Goal: Task Accomplishment & Management: Complete application form

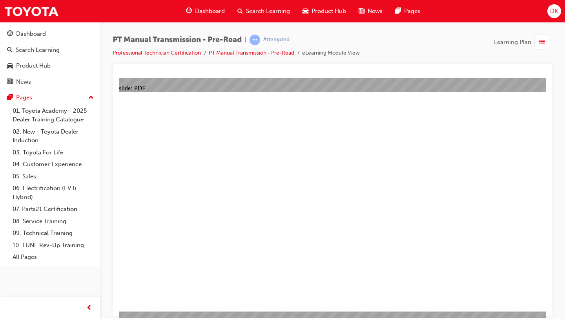
click at [197, 13] on span "Dashboard" at bounding box center [210, 11] width 30 height 9
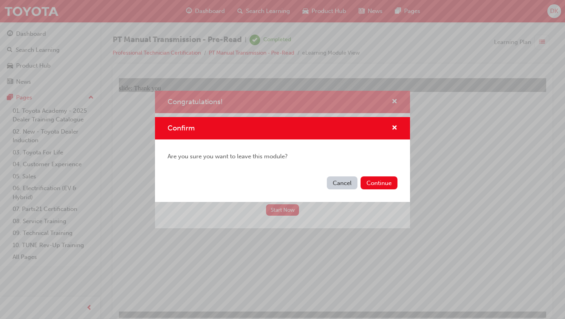
click at [336, 184] on button "Cancel" at bounding box center [342, 182] width 31 height 13
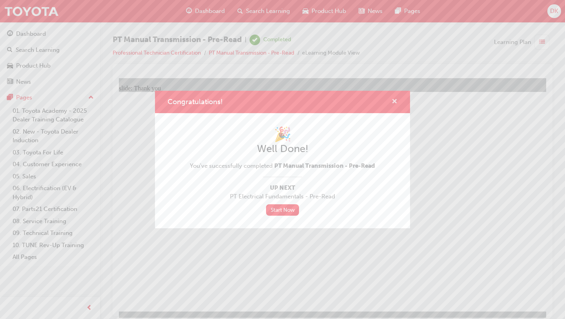
click at [395, 101] on span "cross-icon" at bounding box center [395, 102] width 6 height 7
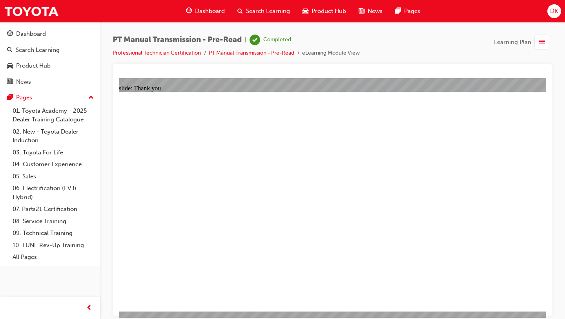
click at [213, 11] on span "Dashboard" at bounding box center [210, 11] width 30 height 9
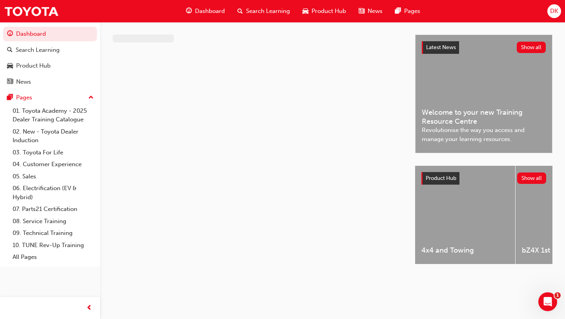
click at [201, 10] on span "Dashboard" at bounding box center [210, 11] width 30 height 9
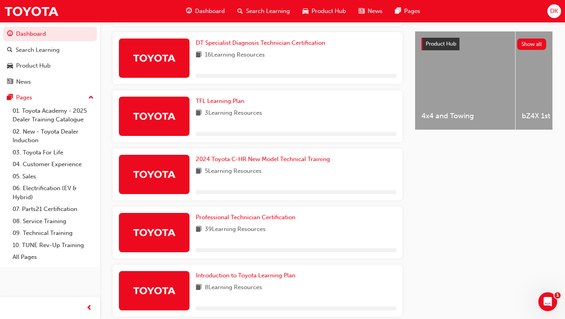
scroll to position [338, 0]
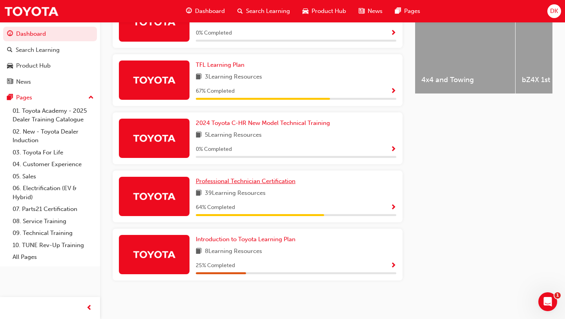
click at [229, 181] on span "Professional Technician Certification" at bounding box center [246, 180] width 100 height 7
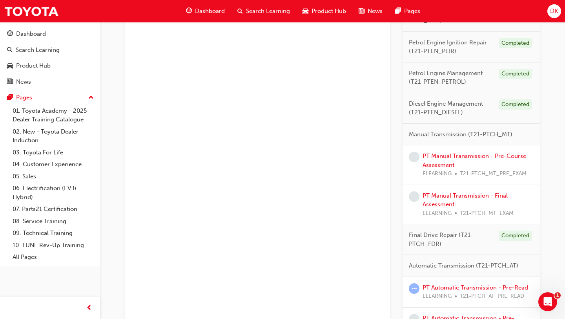
scroll to position [610, 0]
click at [439, 152] on link "PT Manual Transmission - Pre-Course Assessment" at bounding box center [475, 159] width 104 height 16
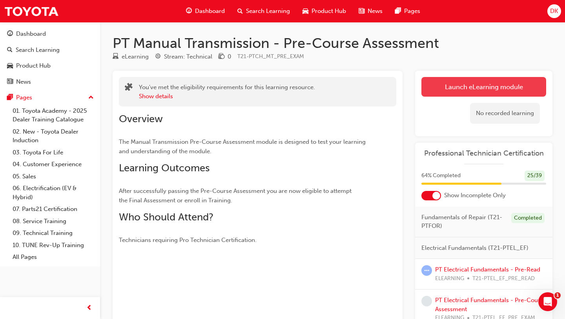
click at [452, 90] on link "Launch eLearning module" at bounding box center [484, 87] width 125 height 20
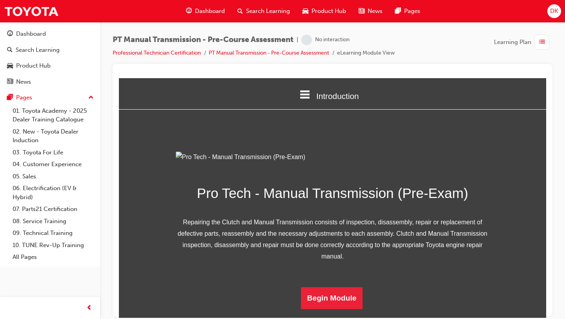
scroll to position [78, 0]
click at [323, 308] on button "Begin Module" at bounding box center [332, 297] width 62 height 22
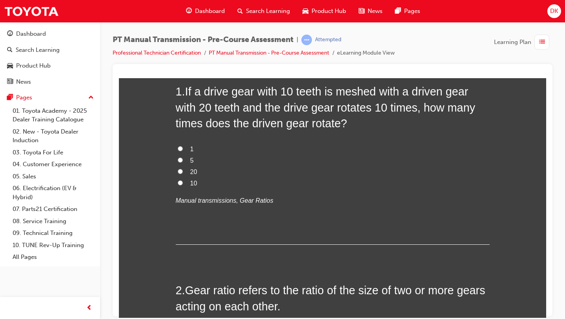
scroll to position [0, 0]
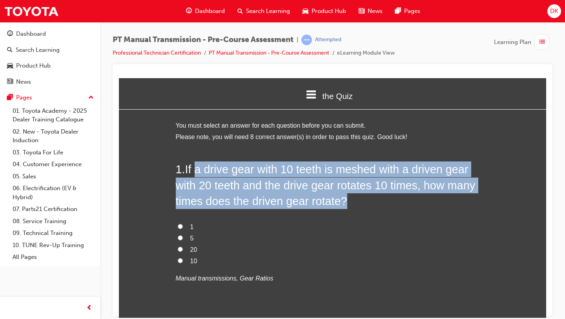
drag, startPoint x: 350, startPoint y: 201, endPoint x: 197, endPoint y: 173, distance: 156.2
click at [197, 173] on h2 "1 . If a drive gear with 10 teeth is meshed with a driven gear with 20 teeth an…" at bounding box center [333, 184] width 314 height 47
copy span "If a drive gear with 10 teeth is meshed with a driven gear with 20 teeth and th…"
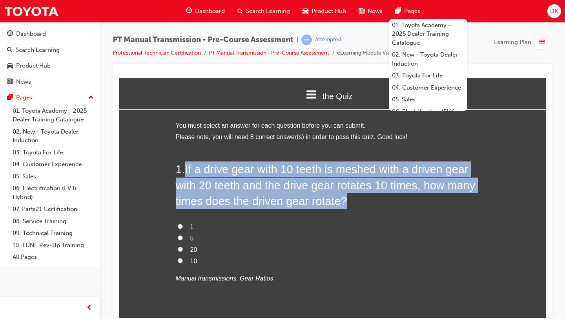
click at [181, 237] on input "5" at bounding box center [180, 237] width 5 height 5
radio input "true"
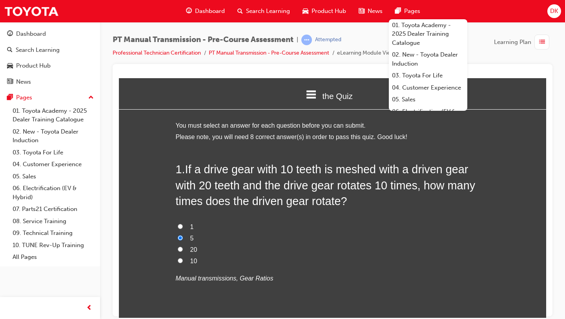
click at [270, 230] on label "1" at bounding box center [333, 226] width 314 height 11
click at [183, 228] on input "1" at bounding box center [180, 225] width 5 height 5
radio input "true"
click at [181, 238] on input "5" at bounding box center [180, 237] width 5 height 5
radio input "true"
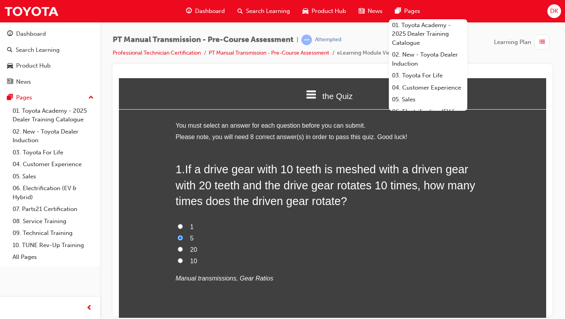
click at [333, 234] on label "5" at bounding box center [333, 237] width 314 height 11
click at [183, 235] on input "5" at bounding box center [180, 237] width 5 height 5
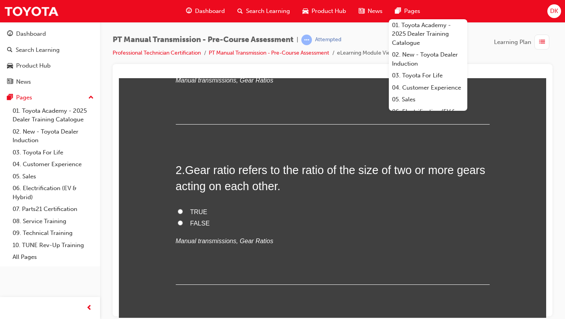
scroll to position [200, 0]
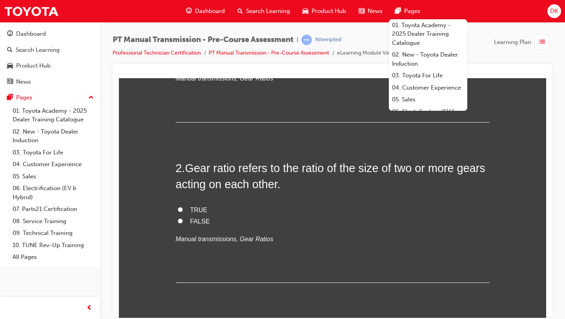
click at [364, 239] on p "Manual transmissions, Gear Ratios" at bounding box center [333, 238] width 314 height 11
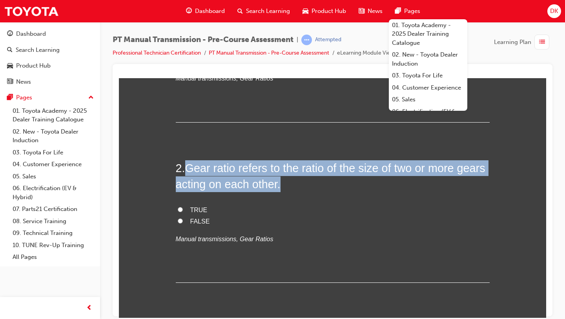
drag, startPoint x: 283, startPoint y: 186, endPoint x: 190, endPoint y: 167, distance: 95.7
click at [190, 167] on h2 "2 . Gear ratio refers to the ratio of the size of two or more gears acting on e…" at bounding box center [333, 176] width 314 height 32
copy span "Gear ratio refers to the ratio of the size of two or more gears acting on each …"
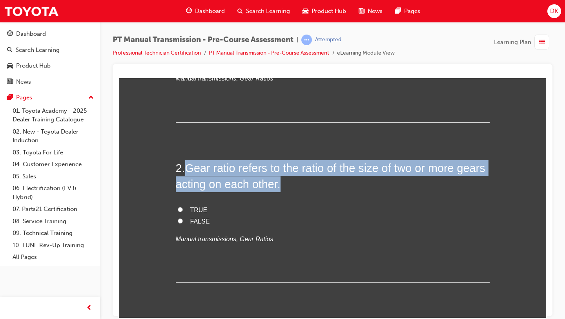
click at [181, 210] on input "TRUE" at bounding box center [180, 208] width 5 height 5
radio input "true"
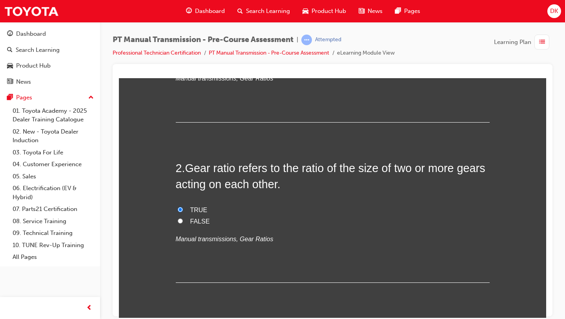
click at [328, 200] on div "2 . Gear ratio refers to the ratio of the size of two or more gears acting on e…" at bounding box center [333, 221] width 314 height 122
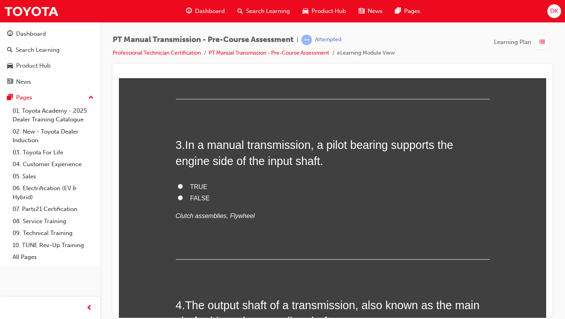
scroll to position [383, 0]
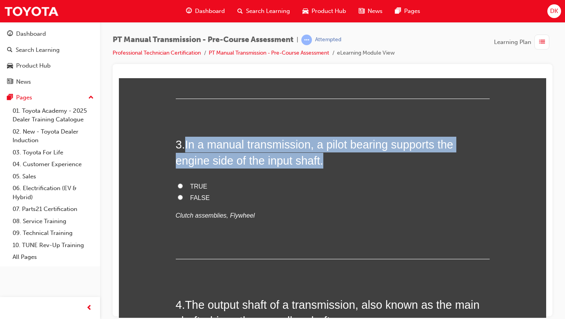
drag, startPoint x: 290, startPoint y: 162, endPoint x: 190, endPoint y: 146, distance: 101.9
click at [189, 146] on h2 "3 . In a manual transmission, a pilot bearing supports the engine side of the i…" at bounding box center [333, 152] width 314 height 32
click at [197, 153] on span "In a manual transmission, a pilot bearing supports the engine side of the input…" at bounding box center [315, 152] width 278 height 28
drag, startPoint x: 290, startPoint y: 164, endPoint x: 187, endPoint y: 146, distance: 105.1
click at [186, 146] on h2 "3 . In a manual transmission, a pilot bearing supports the engine side of the i…" at bounding box center [333, 152] width 314 height 32
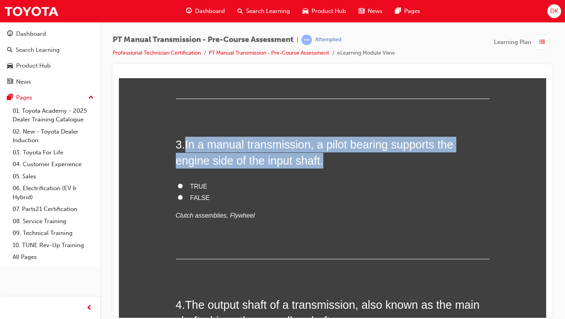
copy span "In a manual transmission, a pilot bearing supports the engine side of the input…"
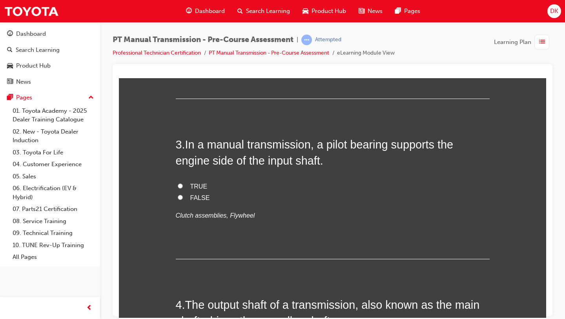
click at [318, 172] on div "3 . In a manual transmission, a pilot bearing supports the engine side of the i…" at bounding box center [333, 197] width 314 height 122
click at [180, 188] on input "TRUE" at bounding box center [180, 185] width 5 height 5
radio input "true"
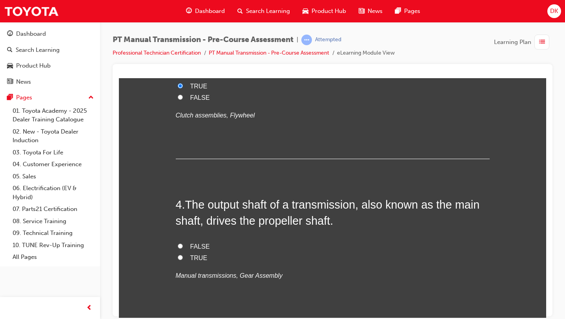
scroll to position [495, 0]
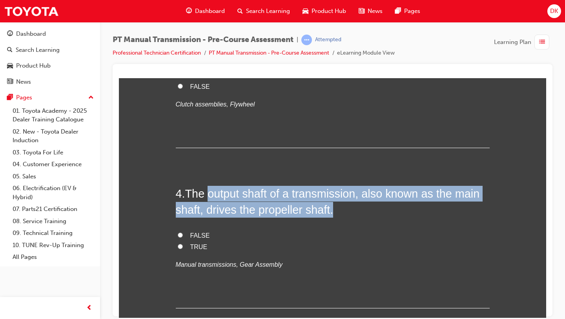
drag, startPoint x: 337, startPoint y: 210, endPoint x: 210, endPoint y: 189, distance: 128.5
click at [210, 189] on h2 "4 . The output shaft of a transmission, also known as the main shaft, drives th…" at bounding box center [333, 201] width 314 height 32
copy span "The output shaft of a transmission, also known as the main shaft, drives the pr…"
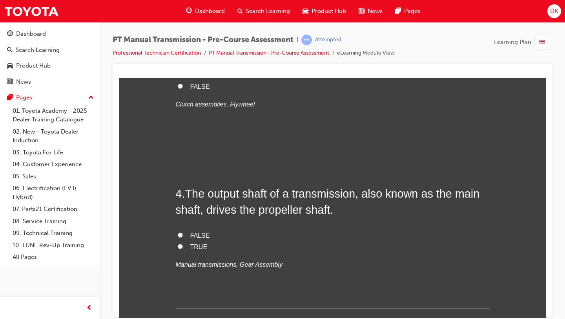
click at [227, 250] on label "TRUE" at bounding box center [333, 246] width 314 height 11
click at [183, 248] on input "TRUE" at bounding box center [180, 245] width 5 height 5
radio input "true"
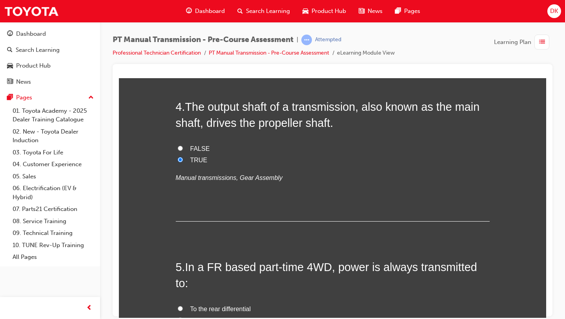
scroll to position [647, 0]
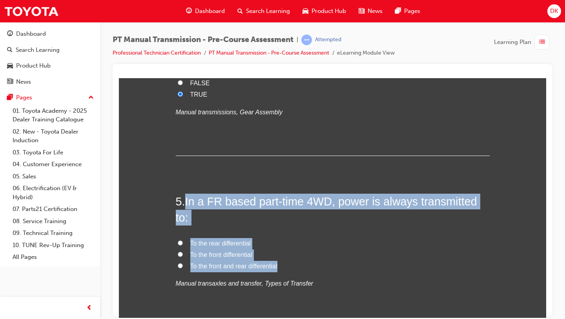
drag, startPoint x: 281, startPoint y: 265, endPoint x: 188, endPoint y: 197, distance: 115.1
click at [188, 198] on div "5 . In a FR based part-time 4WD, power is always transmitted to: To the rear di…" at bounding box center [333, 260] width 314 height 134
copy div "In a FR based part-time 4WD, power is always transmitted to: To the rear differ…"
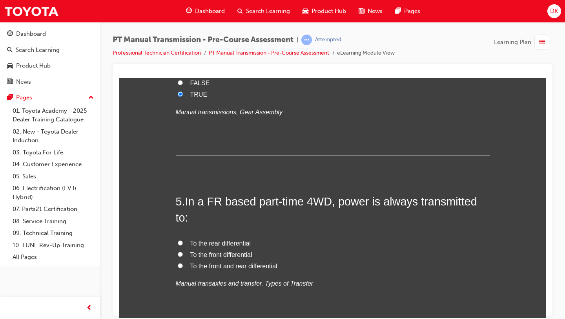
click at [305, 228] on div "5 . In a FR based part-time 4WD, power is always transmitted to: To the rear di…" at bounding box center [333, 260] width 314 height 134
click at [181, 266] on input "To the front and rear differential" at bounding box center [180, 265] width 5 height 5
radio input "true"
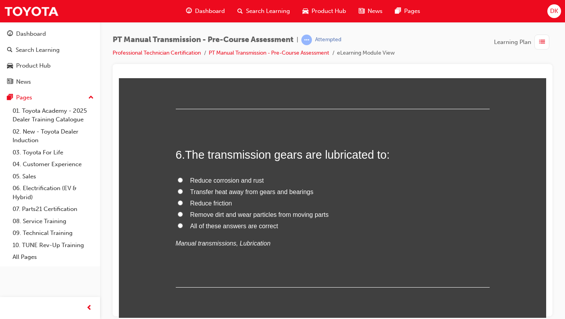
scroll to position [867, 0]
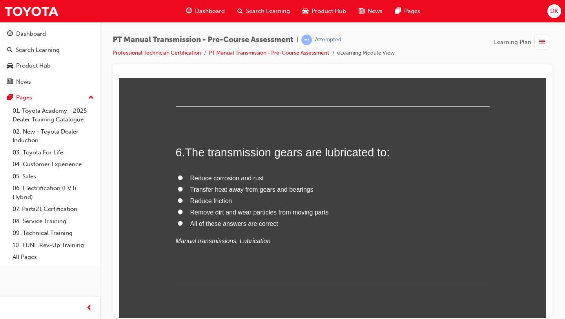
click at [179, 223] on input "All of these answers are correct" at bounding box center [180, 222] width 5 height 5
radio input "true"
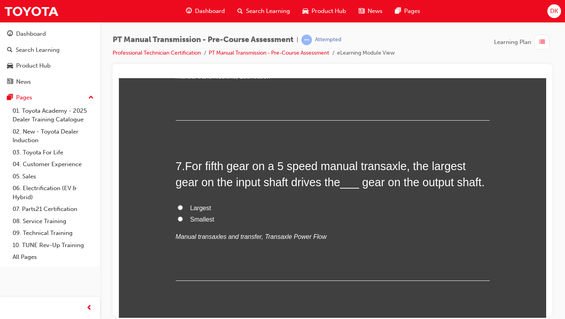
scroll to position [1035, 0]
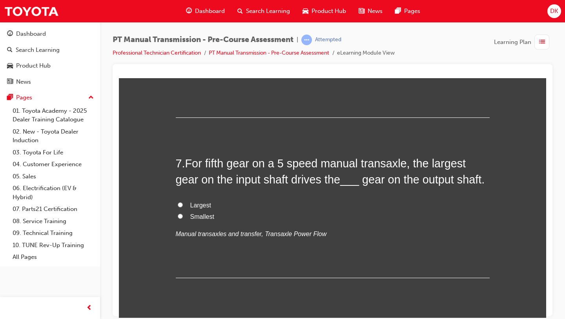
click at [180, 215] on input "Smallest" at bounding box center [180, 215] width 5 height 5
radio input "true"
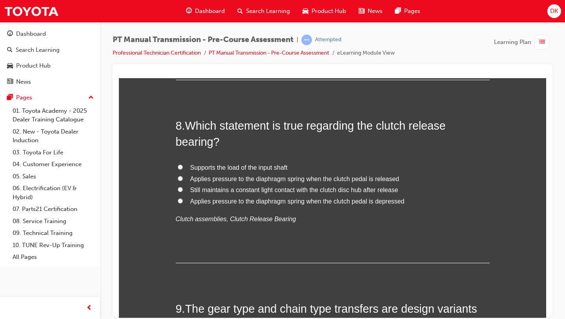
scroll to position [1234, 0]
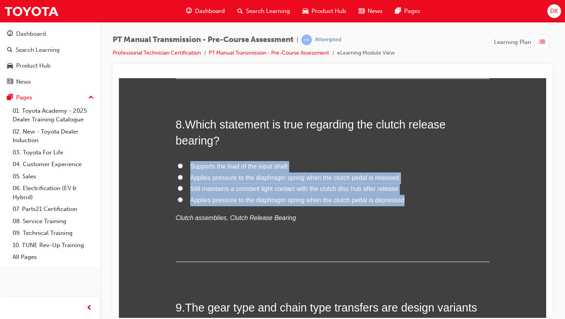
drag, startPoint x: 404, startPoint y: 202, endPoint x: 244, endPoint y: 137, distance: 173.2
click at [244, 137] on div "8 . Which statement is true regarding the clutch release bearing? Supports the …" at bounding box center [333, 188] width 314 height 145
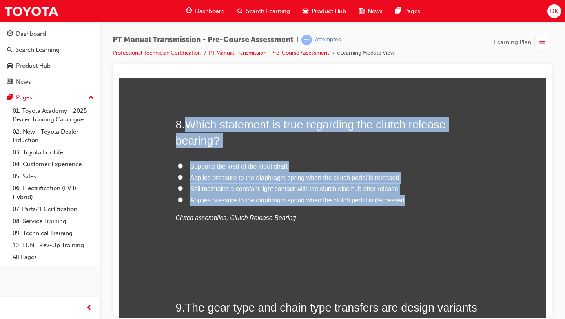
copy div "Which statement is true regarding the clutch release bearing? Supports the load…"
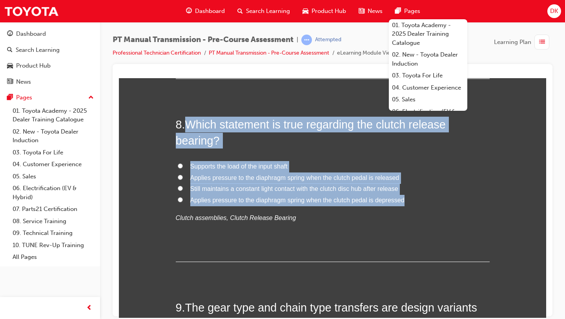
click at [182, 201] on input "Applies pressure to the diaphragm spring when the clutch pedal is depressed" at bounding box center [180, 199] width 5 height 5
radio input "true"
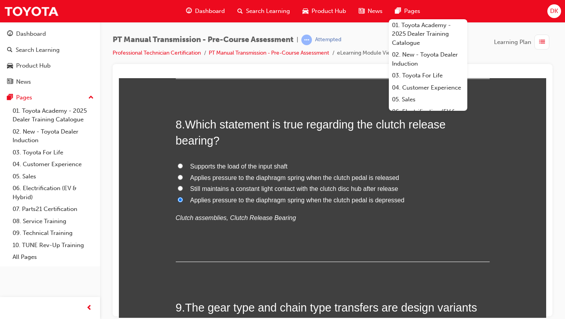
click at [215, 228] on div "8 . Which statement is true regarding the clutch release bearing? Supports the …" at bounding box center [333, 188] width 314 height 145
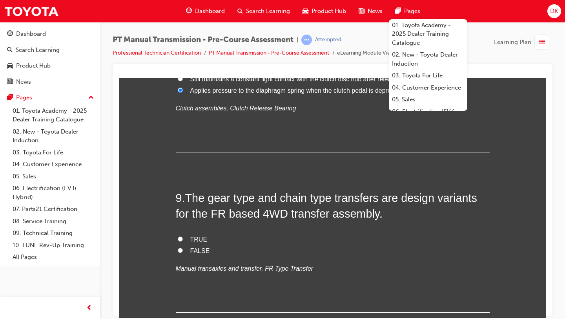
scroll to position [1352, 0]
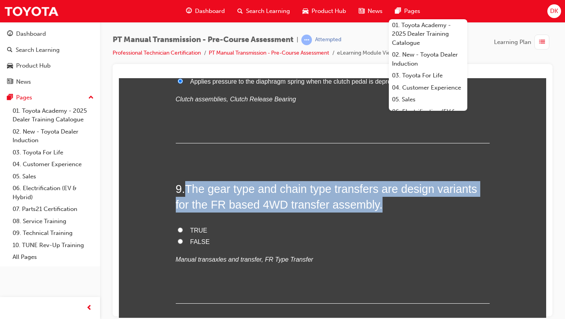
drag, startPoint x: 379, startPoint y: 207, endPoint x: 189, endPoint y: 188, distance: 191.0
click at [189, 188] on h2 "9 . The gear type and chain type transfers are design variants for the FR based…" at bounding box center [333, 197] width 314 height 32
copy span "The gear type and chain type transfers are design variants for the FR based 4WD…"
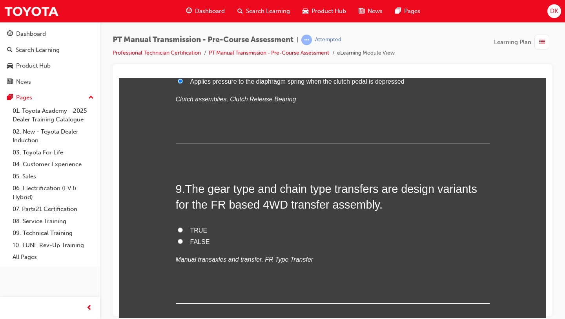
click at [356, 236] on label "FALSE" at bounding box center [333, 241] width 314 height 11
click at [183, 238] on input "FALSE" at bounding box center [180, 240] width 5 height 5
radio input "true"
click at [179, 228] on input "TRUE" at bounding box center [180, 229] width 5 height 5
radio input "true"
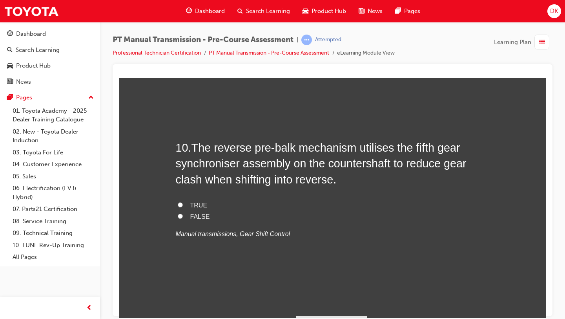
scroll to position [1554, 0]
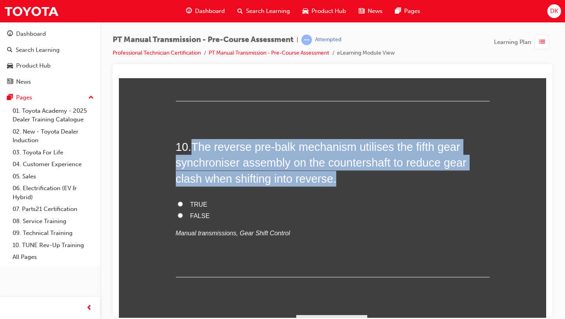
drag, startPoint x: 339, startPoint y: 183, endPoint x: 196, endPoint y: 146, distance: 147.3
click at [196, 146] on h2 "10 . The reverse pre-balk mechanism utilises the fifth gear synchroniser assemb…" at bounding box center [333, 162] width 314 height 47
copy span "The reverse pre-balk mechanism utilises the fifth gear synchroniser assembly on…"
click at [179, 203] on input "TRUE" at bounding box center [180, 203] width 5 height 5
radio input "true"
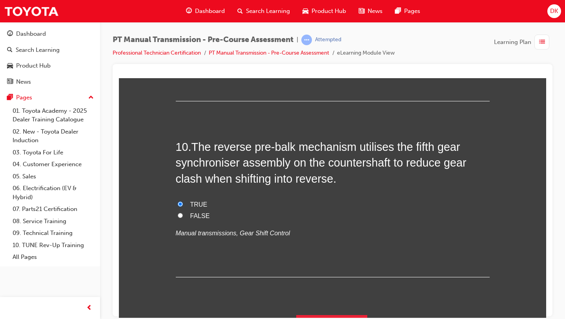
click at [285, 213] on label "FALSE" at bounding box center [333, 215] width 314 height 11
click at [183, 213] on input "FALSE" at bounding box center [180, 214] width 5 height 5
radio input "true"
click at [192, 204] on span "TRUE" at bounding box center [198, 204] width 17 height 7
click at [183, 204] on input "TRUE" at bounding box center [180, 203] width 5 height 5
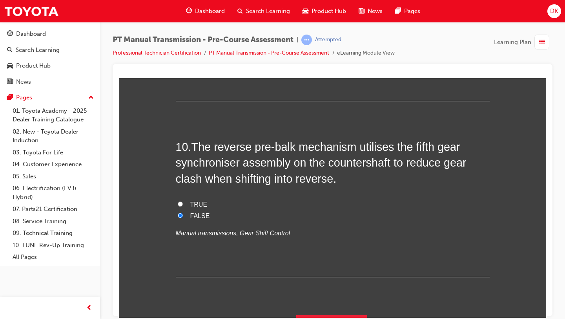
radio input "true"
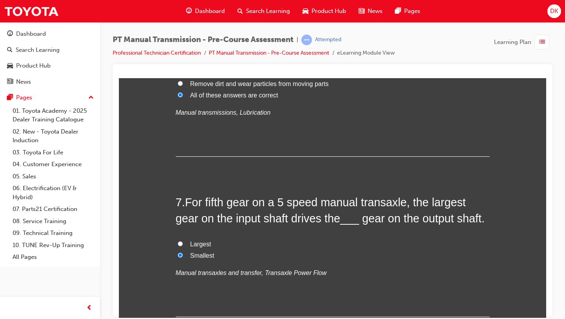
scroll to position [996, 0]
drag, startPoint x: 465, startPoint y: 222, endPoint x: 186, endPoint y: 203, distance: 280.1
click at [186, 203] on h2 "7 . For fifth gear on a 5 speed manual transaxle, the largest gear on the input…" at bounding box center [333, 209] width 314 height 32
copy h2 "For fifth gear on a 5 speed manual transaxle, the largest gear on the input sha…"
click at [383, 246] on label "Largest" at bounding box center [333, 242] width 314 height 11
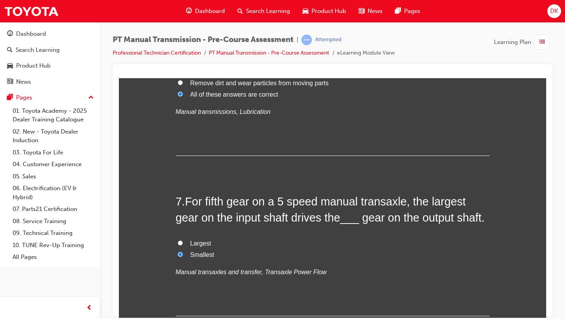
click at [183, 245] on input "Largest" at bounding box center [180, 242] width 5 height 5
radio input "true"
click at [178, 255] on input "Smallest" at bounding box center [180, 253] width 5 height 5
radio input "true"
click at [389, 152] on div "6 . The transmission gears are lubricated to: Reduce corrosion and rust Transfe…" at bounding box center [333, 85] width 314 height 141
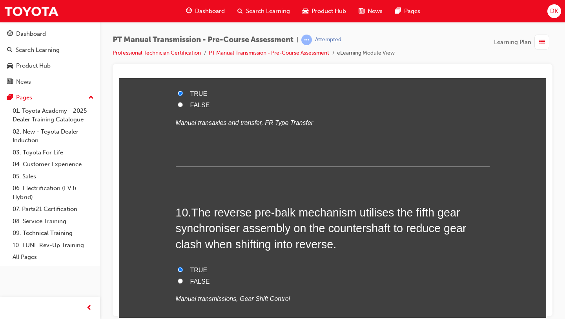
scroll to position [1573, 0]
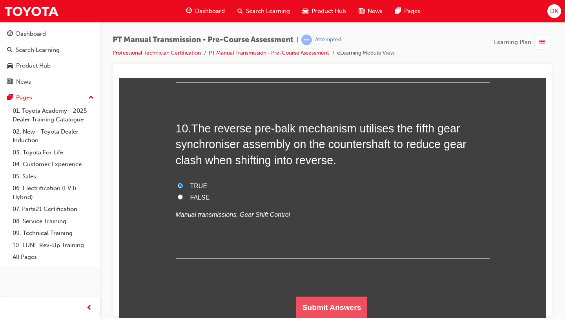
click at [343, 300] on button "Submit Answers" at bounding box center [331, 307] width 71 height 22
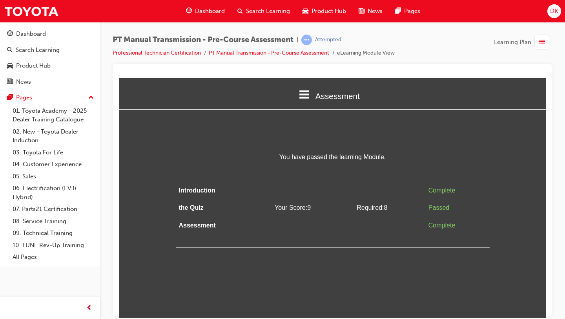
scroll to position [0, 0]
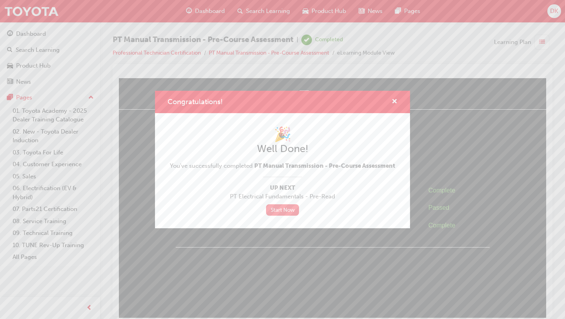
click at [291, 211] on link "Start Now" at bounding box center [282, 209] width 33 height 11
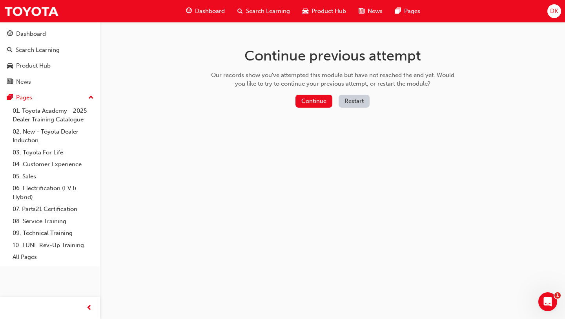
click at [203, 13] on span "Dashboard" at bounding box center [210, 11] width 30 height 9
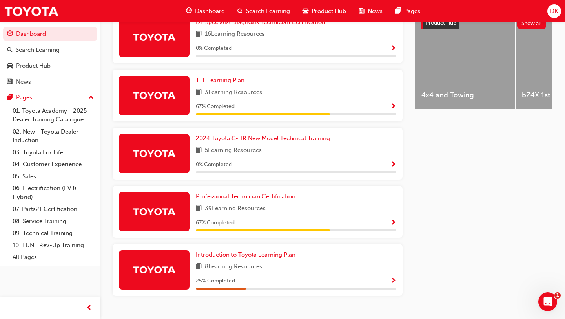
scroll to position [319, 0]
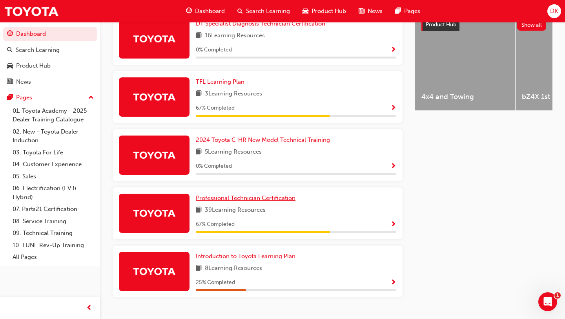
click at [228, 200] on span "Professional Technician Certification" at bounding box center [246, 197] width 100 height 7
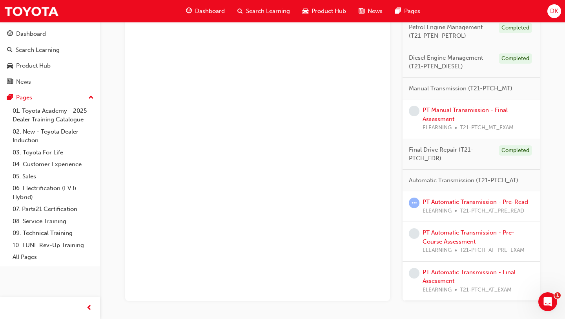
scroll to position [655, 0]
click at [440, 109] on link "PT Manual Transmission - Final Assessment" at bounding box center [465, 114] width 85 height 16
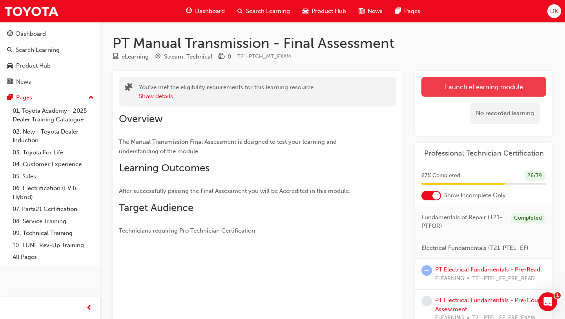
click at [456, 88] on link "Launch eLearning module" at bounding box center [484, 87] width 125 height 20
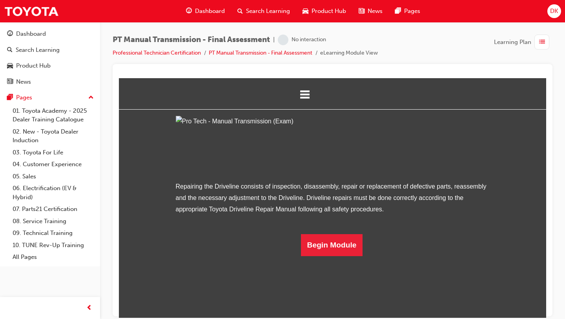
scroll to position [25, 0]
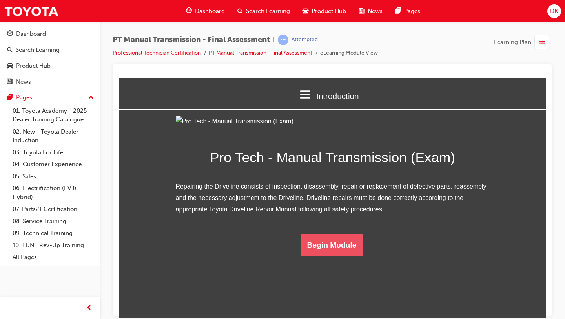
click at [325, 255] on button "Begin Module" at bounding box center [332, 245] width 62 height 22
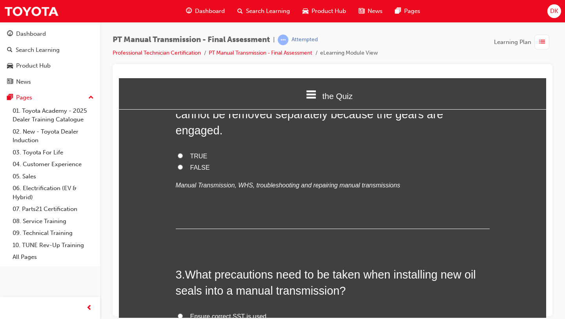
scroll to position [0, 0]
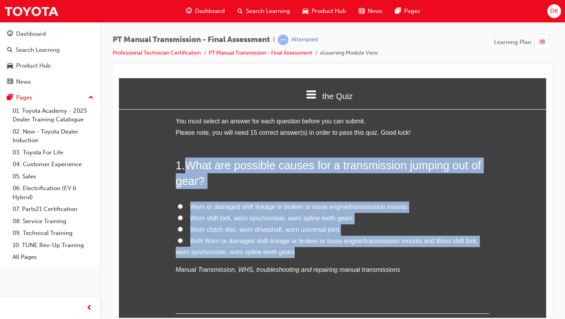
drag, startPoint x: 186, startPoint y: 164, endPoint x: 296, endPoint y: 254, distance: 142.0
click at [296, 254] on div "1 . What are possible causes for a transmission jumping out of gear? Worn or da…" at bounding box center [333, 235] width 314 height 156
copy div "What are possible causes for a transmission jumping out of gear? Worn or damage…"
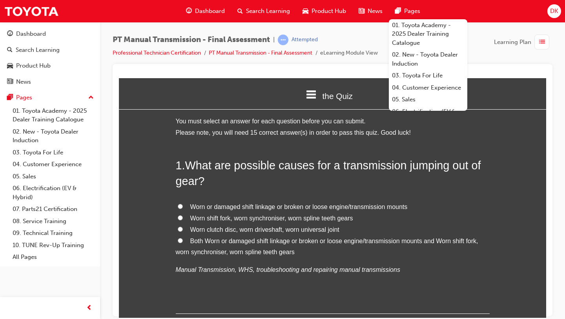
click at [348, 257] on div "Worn or damaged shift linkage or broken or loose engine/transmission mounts Wor…" at bounding box center [333, 238] width 314 height 74
click at [182, 241] on input "Both Worn or damaged shift linkage or broken or loose engine/transmission mount…" at bounding box center [180, 239] width 5 height 5
radio input "true"
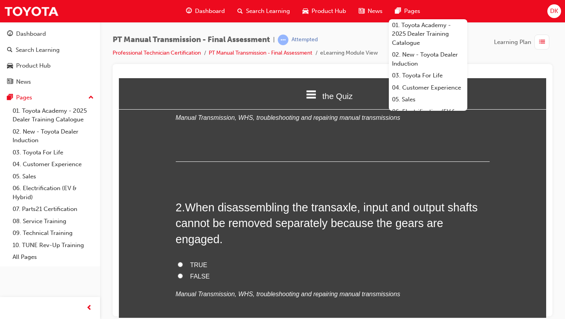
scroll to position [161, 0]
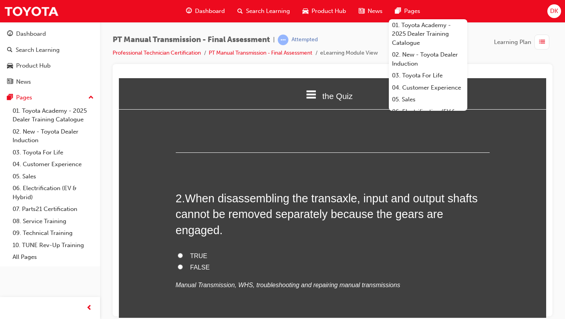
click at [378, 261] on label "FALSE" at bounding box center [333, 266] width 314 height 11
click at [183, 264] on input "FALSE" at bounding box center [180, 266] width 5 height 5
radio input "true"
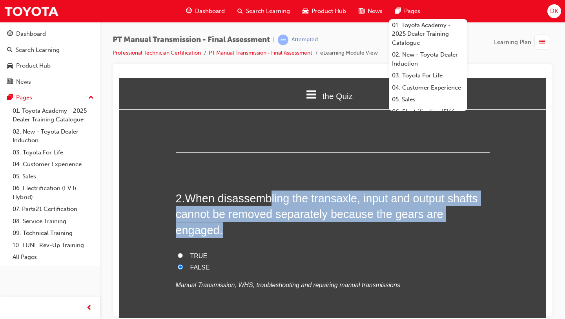
drag, startPoint x: 487, startPoint y: 217, endPoint x: 271, endPoint y: 199, distance: 216.3
click at [271, 199] on h2 "2 . When disassembling the transaxle, input and output shafts cannot be removed…" at bounding box center [333, 213] width 314 height 47
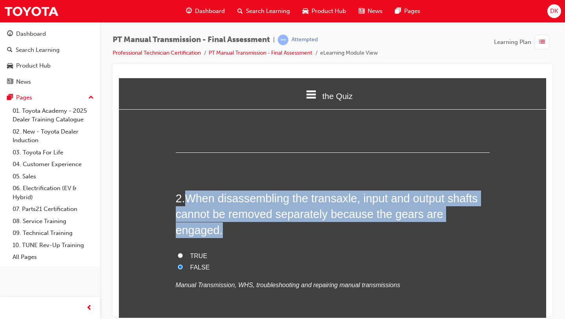
click at [179, 252] on input "TRUE" at bounding box center [180, 254] width 5 height 5
radio input "true"
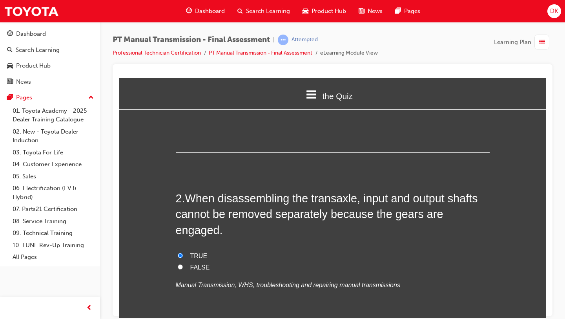
click at [283, 261] on label "FALSE" at bounding box center [333, 266] width 314 height 11
click at [183, 264] on input "FALSE" at bounding box center [180, 266] width 5 height 5
radio input "true"
click at [240, 261] on label "FALSE" at bounding box center [333, 266] width 314 height 11
click at [183, 264] on input "FALSE" at bounding box center [180, 266] width 5 height 5
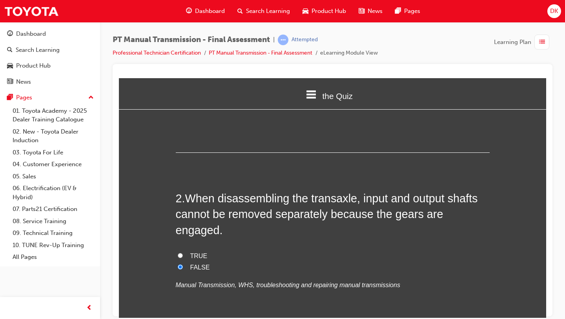
click at [208, 261] on label "FALSE" at bounding box center [333, 266] width 314 height 11
click at [183, 264] on input "FALSE" at bounding box center [180, 266] width 5 height 5
click at [195, 252] on span "TRUE" at bounding box center [198, 255] width 17 height 7
click at [183, 252] on input "TRUE" at bounding box center [180, 254] width 5 height 5
radio input "true"
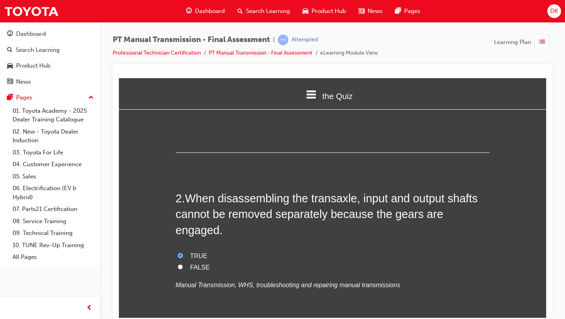
click at [247, 279] on div "2 . When disassembling the transaxle, input and output shafts cannot be removed…" at bounding box center [333, 259] width 314 height 138
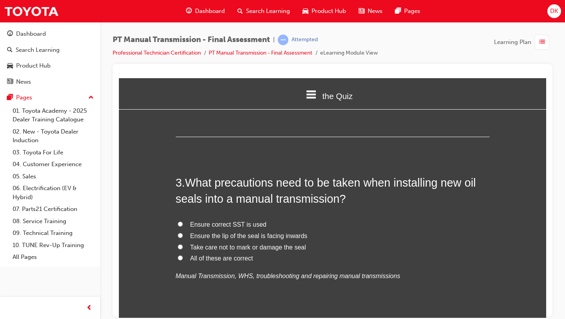
scroll to position [381, 0]
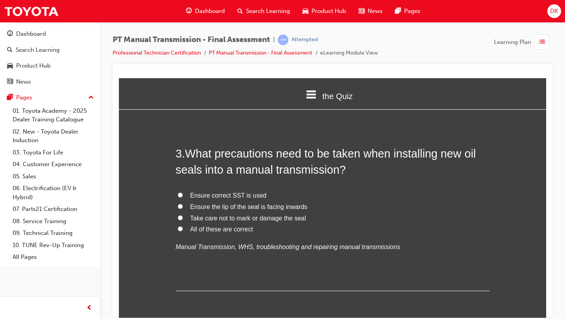
click at [179, 226] on input "All of these are correct" at bounding box center [180, 228] width 5 height 5
radio input "true"
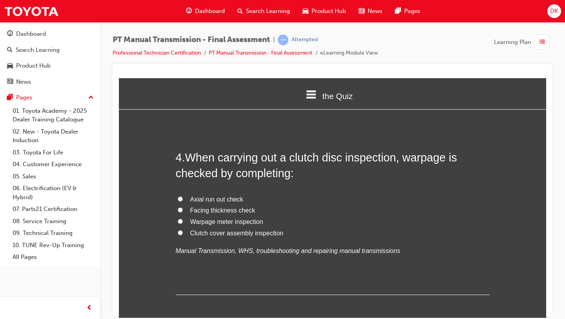
scroll to position [561, 0]
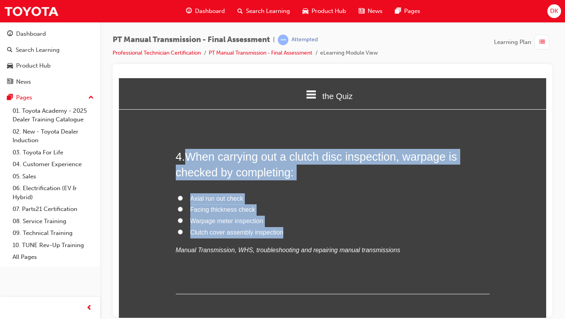
drag, startPoint x: 285, startPoint y: 217, endPoint x: 191, endPoint y: 139, distance: 122.1
click at [190, 148] on div "4 . When carrying out a clutch disc inspection, warpage is checked by completin…" at bounding box center [333, 220] width 314 height 145
click at [372, 215] on label "Warpage meter inspection" at bounding box center [333, 220] width 314 height 11
click at [183, 217] on input "Warpage meter inspection" at bounding box center [180, 219] width 5 height 5
radio input "true"
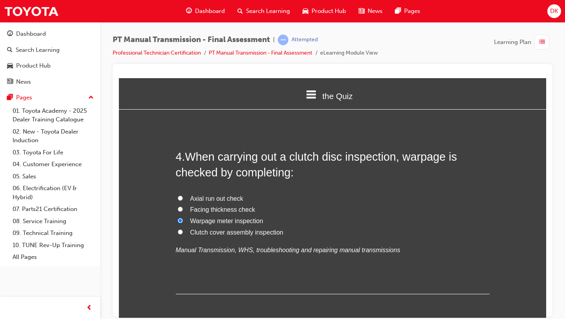
click at [181, 195] on input "Axial run out check" at bounding box center [180, 197] width 5 height 5
radio input "true"
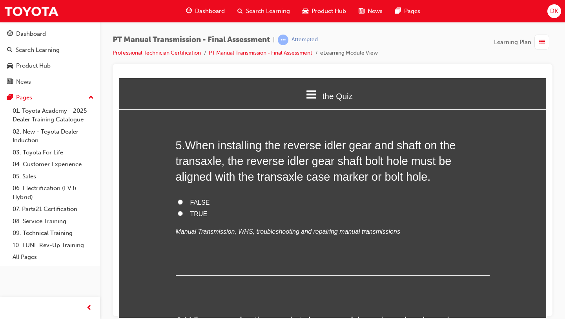
scroll to position [732, 0]
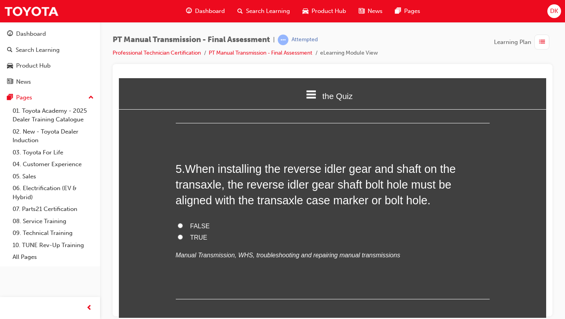
click at [180, 234] on input "TRUE" at bounding box center [180, 236] width 5 height 5
radio input "true"
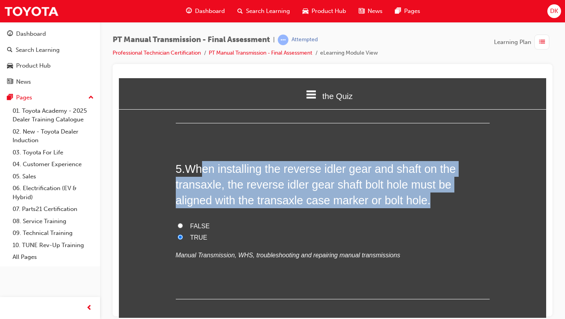
drag, startPoint x: 390, startPoint y: 186, endPoint x: 203, endPoint y: 148, distance: 191.3
click at [203, 161] on h2 "5 . When installing the reverse idler gear and shaft on the transaxle, the reve…" at bounding box center [333, 184] width 314 height 47
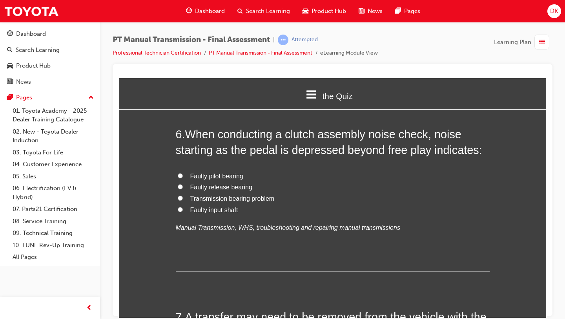
scroll to position [945, 0]
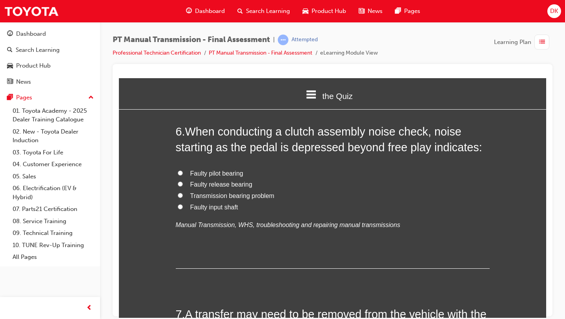
click at [302, 201] on label "Faulty input shaft" at bounding box center [333, 206] width 314 height 11
click at [183, 204] on input "Faulty input shaft" at bounding box center [180, 206] width 5 height 5
radio input "true"
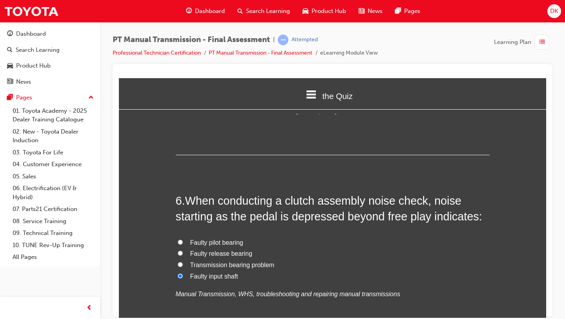
scroll to position [877, 0]
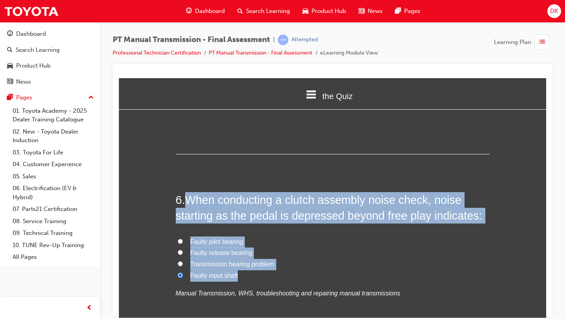
drag, startPoint x: 243, startPoint y: 262, endPoint x: 190, endPoint y: 186, distance: 92.4
click at [190, 192] on div "6 . When conducting a clutch assembly noise check, noise starting as the pedal …" at bounding box center [333, 264] width 314 height 145
click at [208, 249] on span "Faulty release bearing" at bounding box center [221, 252] width 62 height 7
click at [183, 249] on input "Faulty release bearing" at bounding box center [180, 251] width 5 height 5
radio input "true"
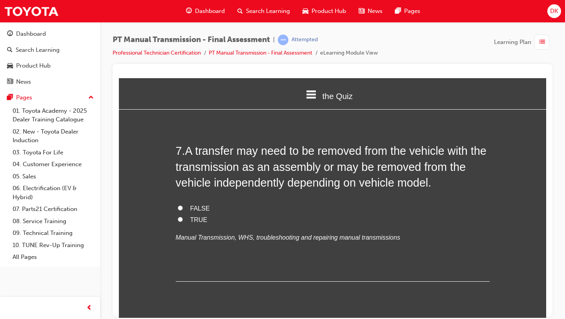
scroll to position [1109, 0]
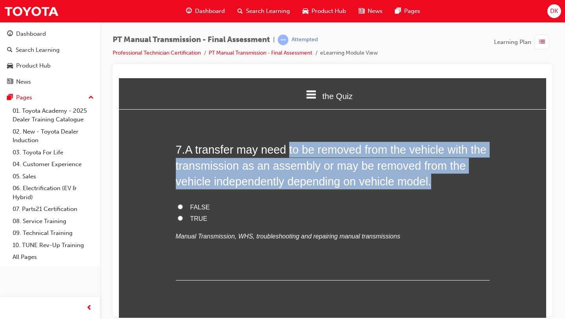
drag, startPoint x: 433, startPoint y: 169, endPoint x: 290, endPoint y: 141, distance: 145.3
click at [290, 141] on h2 "7 . A transfer may need to be removed from the vehicle with the transmission as…" at bounding box center [333, 164] width 314 height 47
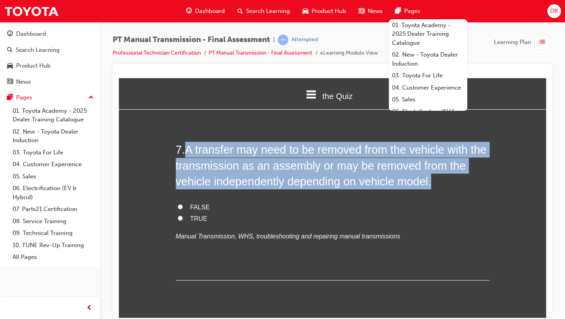
click at [178, 215] on input "TRUE" at bounding box center [180, 217] width 5 height 5
radio input "true"
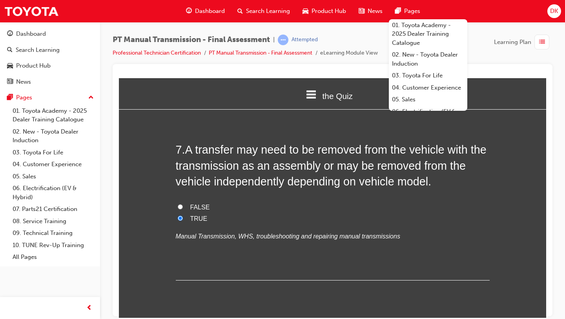
click at [247, 242] on div "7 . A transfer may need to be removed from the vehicle with the transmission as…" at bounding box center [333, 210] width 314 height 138
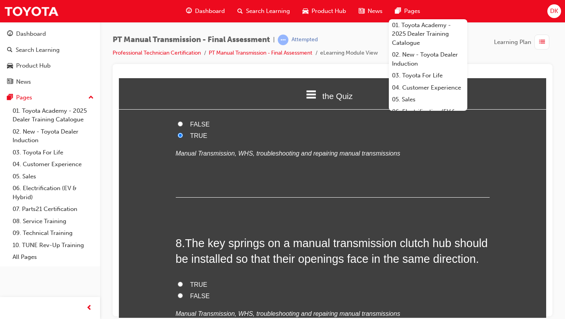
scroll to position [1222, 0]
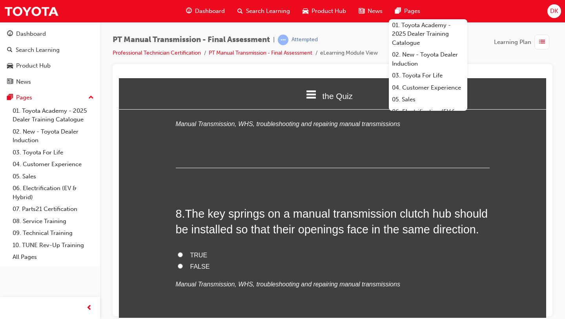
click at [189, 249] on label "TRUE" at bounding box center [333, 254] width 314 height 11
click at [183, 252] on input "TRUE" at bounding box center [180, 254] width 5 height 5
radio input "true"
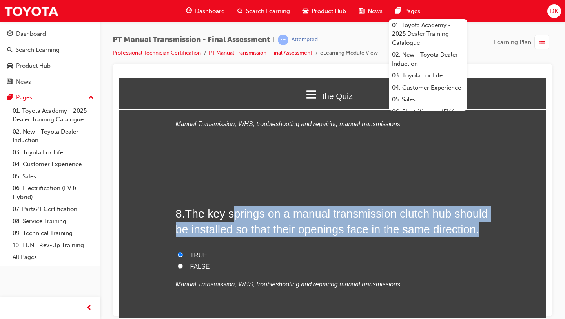
drag, startPoint x: 480, startPoint y: 218, endPoint x: 234, endPoint y: 195, distance: 246.8
click at [234, 205] on h2 "8 . The key springs on a manual transmission clutch hub should be installed so …" at bounding box center [333, 221] width 314 height 32
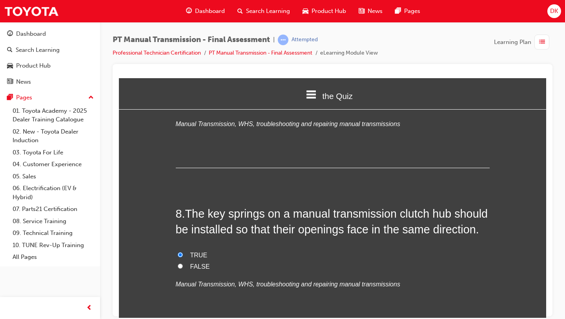
click at [191, 263] on span "FALSE" at bounding box center [200, 266] width 20 height 7
click at [183, 263] on input "FALSE" at bounding box center [180, 265] width 5 height 5
radio input "true"
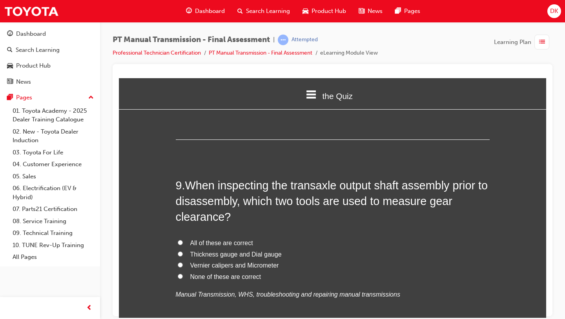
scroll to position [1411, 0]
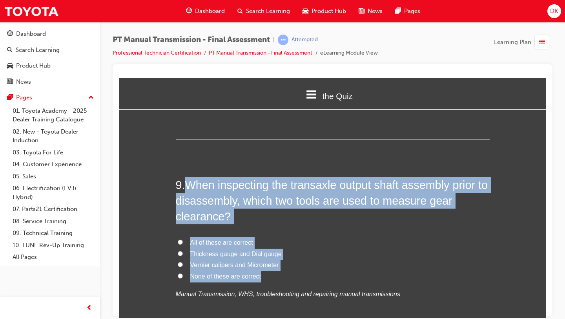
drag, startPoint x: 264, startPoint y: 263, endPoint x: 188, endPoint y: 167, distance: 122.9
click at [188, 177] on div "9 . When inspecting the transaxle output shaft assembly prior to disassembly, w…" at bounding box center [333, 257] width 314 height 161
click at [370, 237] on label "All of these are correct" at bounding box center [333, 242] width 314 height 11
click at [183, 239] on input "All of these are correct" at bounding box center [180, 241] width 5 height 5
radio input "true"
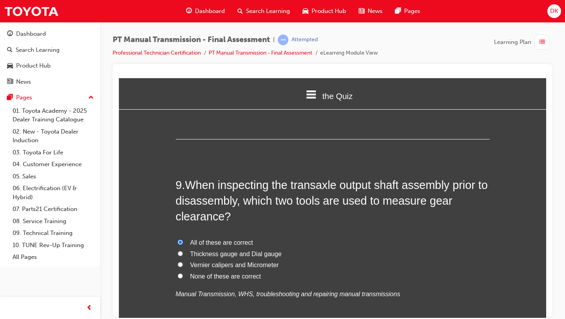
click at [201, 250] on span "Thickness gauge and Dial gauge" at bounding box center [235, 253] width 91 height 7
click at [183, 250] on input "Thickness gauge and Dial gauge" at bounding box center [180, 252] width 5 height 5
radio input "true"
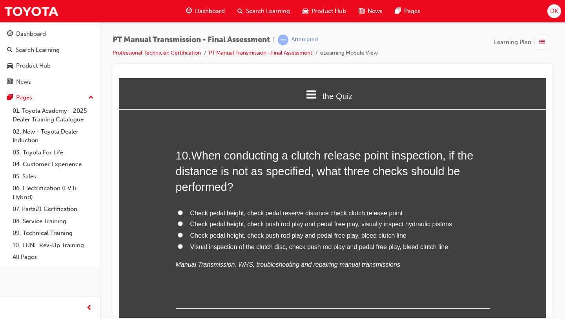
scroll to position [1640, 0]
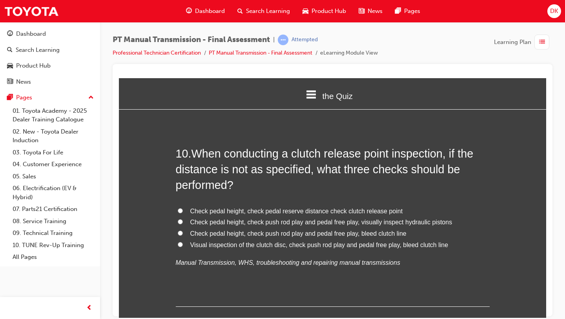
click at [295, 173] on h2 "10 . When conducting a clutch release point inspection, if the distance is not …" at bounding box center [333, 168] width 314 height 47
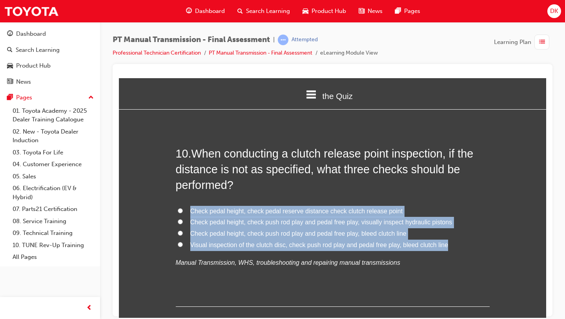
drag, startPoint x: 445, startPoint y: 231, endPoint x: 309, endPoint y: 166, distance: 150.6
click at [308, 167] on div "10 . When conducting a clutch release point inspection, if the distance is not …" at bounding box center [333, 225] width 314 height 161
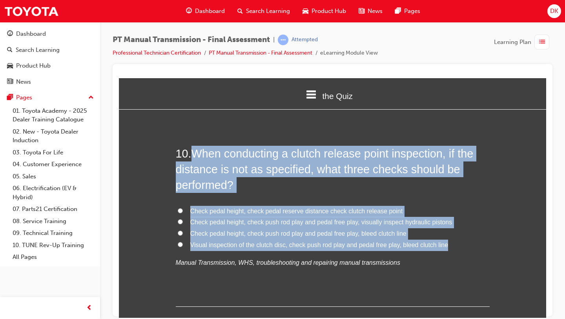
click at [407, 218] on span "Check pedal height, check push rod play and pedal free play, visually inspect h…" at bounding box center [321, 221] width 262 height 7
click at [183, 219] on input "Check pedal height, check push rod play and pedal free play, visually inspect h…" at bounding box center [180, 221] width 5 height 5
radio input "true"
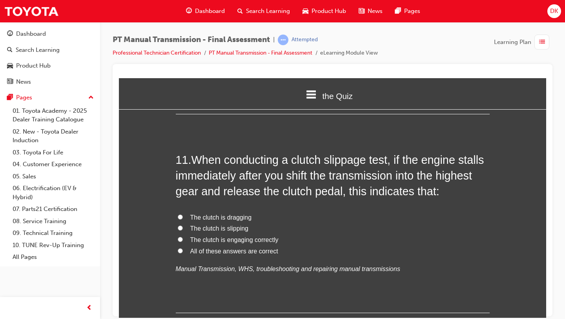
scroll to position [1837, 0]
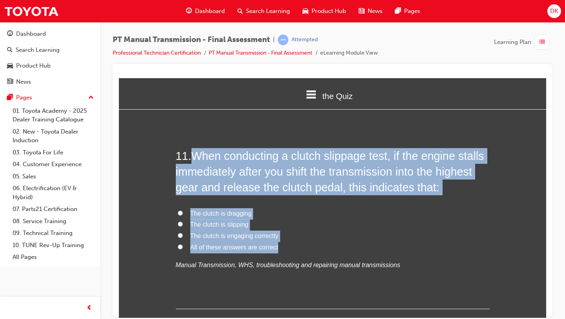
drag, startPoint x: 280, startPoint y: 234, endPoint x: 192, endPoint y: 141, distance: 128.6
click at [192, 148] on div "11 . When conducting a clutch slippage test, if the engine stalls immediately a…" at bounding box center [333, 228] width 314 height 161
click at [224, 232] on span "The clutch is engaging correctly" at bounding box center [234, 235] width 88 height 7
click at [183, 232] on input "The clutch is engaging correctly" at bounding box center [180, 234] width 5 height 5
radio input "true"
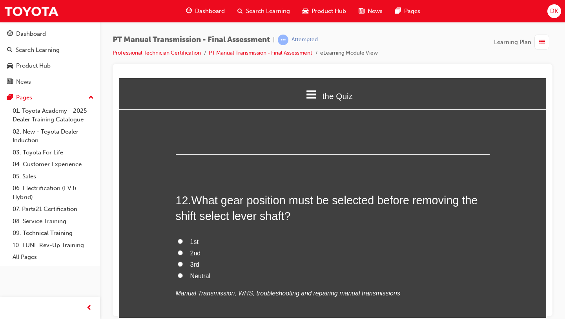
scroll to position [1993, 0]
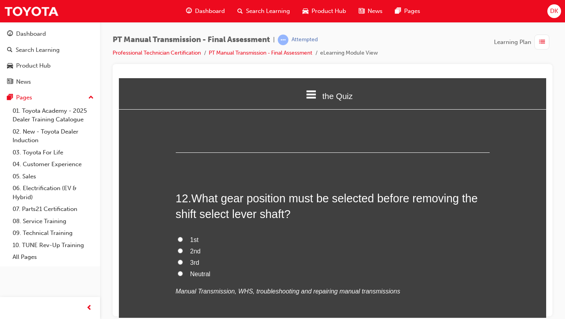
click at [181, 270] on input "Neutral" at bounding box center [180, 272] width 5 height 5
radio input "true"
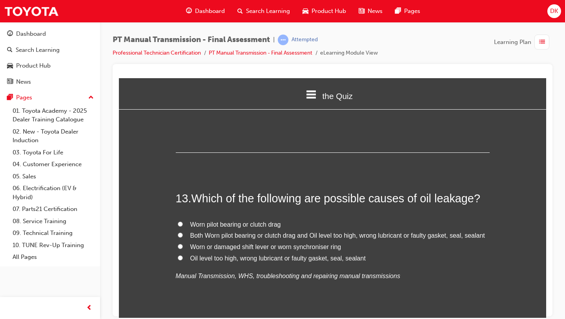
scroll to position [2176, 0]
click at [181, 231] on input "Both Worn pilot bearing or clutch drag and Oil level too high, wrong lubricant …" at bounding box center [180, 233] width 5 height 5
radio input "true"
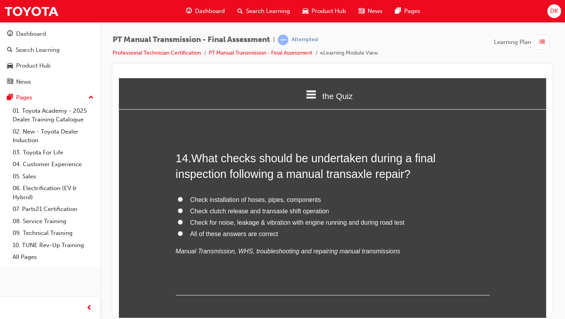
scroll to position [2383, 0]
click at [181, 228] on label "All of these answers are correct" at bounding box center [333, 233] width 314 height 11
click at [181, 230] on input "All of these answers are correct" at bounding box center [180, 232] width 5 height 5
radio input "true"
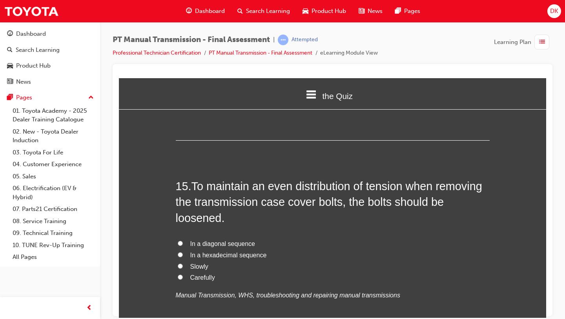
scroll to position [2541, 0]
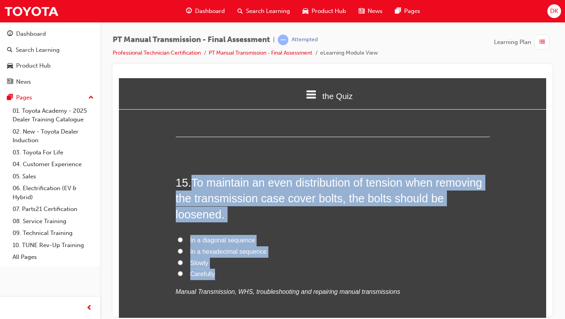
drag, startPoint x: 220, startPoint y: 262, endPoint x: 196, endPoint y: 172, distance: 93.0
click at [196, 174] on div "15 . To maintain an even distribution of tension when removing the transmission…" at bounding box center [333, 254] width 314 height 161
click at [180, 237] on input "In a diagonal sequence" at bounding box center [180, 239] width 5 height 5
radio input "true"
click at [373, 234] on label "In a diagonal sequence" at bounding box center [333, 239] width 314 height 11
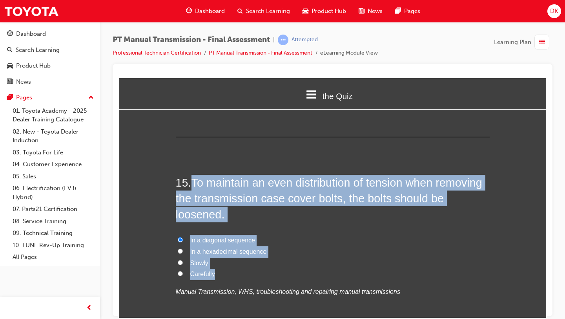
click at [183, 237] on input "In a diagonal sequence" at bounding box center [180, 239] width 5 height 5
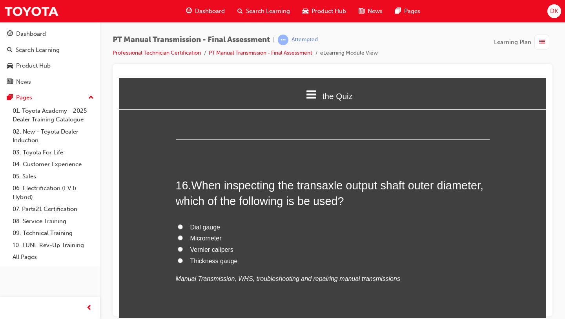
scroll to position [2737, 0]
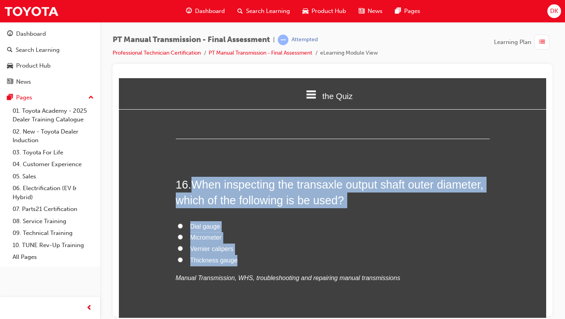
drag, startPoint x: 238, startPoint y: 248, endPoint x: 197, endPoint y: 166, distance: 92.1
click at [197, 176] on div "16 . When inspecting the transaxle output shaft outer diameter, which of the fo…" at bounding box center [333, 248] width 314 height 145
click at [179, 234] on input "Micrometer" at bounding box center [180, 236] width 5 height 5
radio input "true"
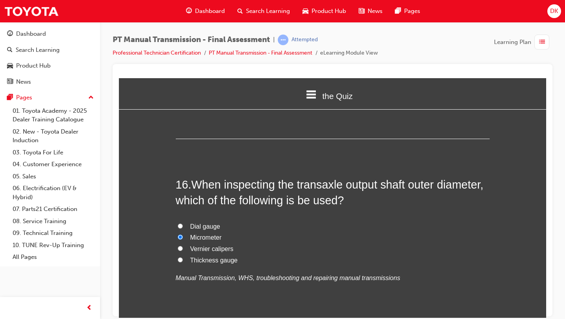
click at [272, 269] on div "16 . When inspecting the transaxle output shaft outer diameter, which of the fo…" at bounding box center [333, 248] width 314 height 145
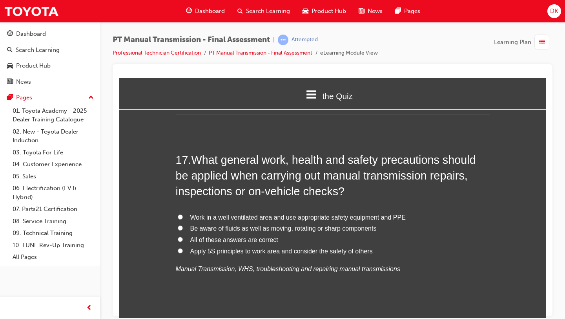
scroll to position [2945, 0]
click at [181, 236] on input "All of these answers are correct" at bounding box center [180, 238] width 5 height 5
radio input "true"
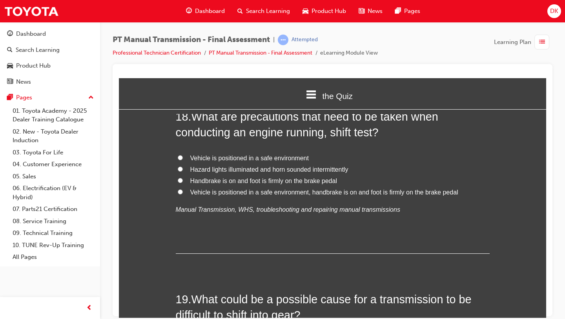
scroll to position [3187, 0]
click at [182, 154] on input "Vehicle is positioned in a safe environment" at bounding box center [180, 156] width 5 height 5
radio input "true"
click at [180, 166] on input "Hazard lights illuminated and horn sounded intermittently" at bounding box center [180, 168] width 5 height 5
radio input "true"
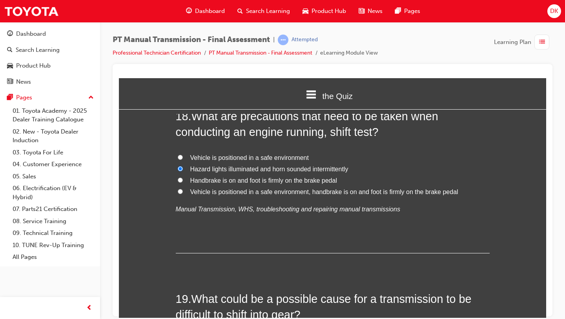
click at [180, 188] on input "Vehicle is positioned in a safe environment, handbrake is on and foot is firmly…" at bounding box center [180, 190] width 5 height 5
radio input "true"
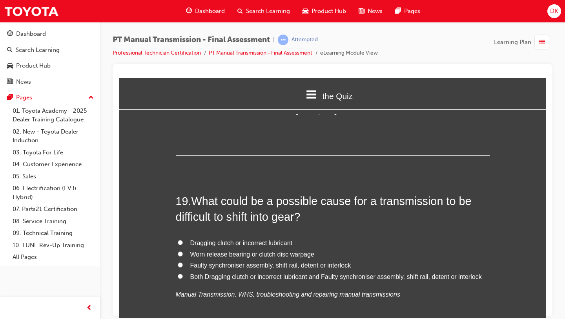
scroll to position [3303, 0]
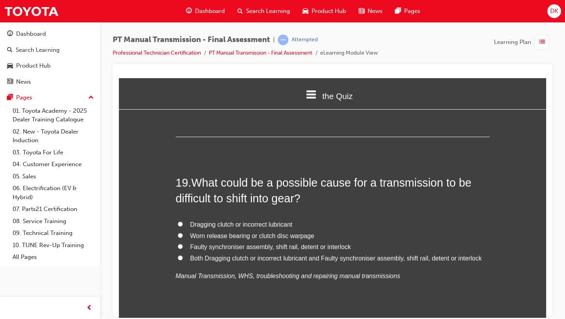
click at [177, 252] on label "Both Dragging clutch or incorrect lubricant and Faulty synchroniser assembly, s…" at bounding box center [333, 257] width 314 height 11
click at [178, 255] on input "Both Dragging clutch or incorrect lubricant and Faulty synchroniser assembly, s…" at bounding box center [180, 257] width 5 height 5
radio input "true"
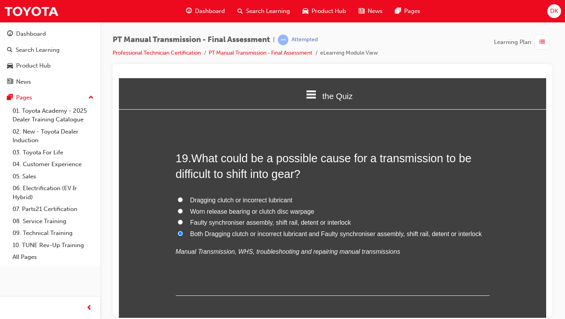
scroll to position [3349, 0]
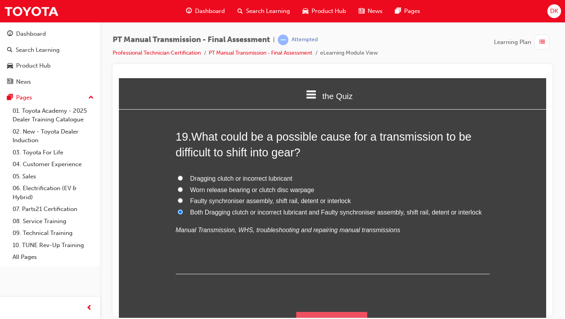
click at [300, 311] on button "Submit Answers" at bounding box center [331, 322] width 71 height 22
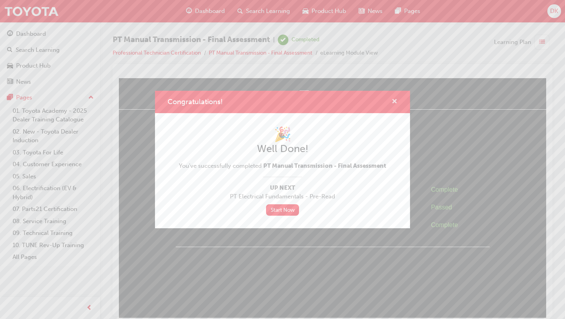
click at [395, 101] on span "cross-icon" at bounding box center [395, 102] width 6 height 7
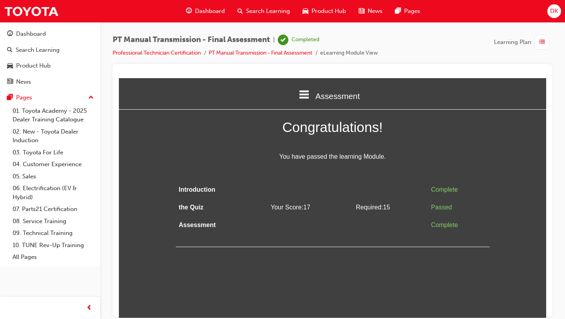
click at [209, 14] on span "Dashboard" at bounding box center [210, 11] width 30 height 9
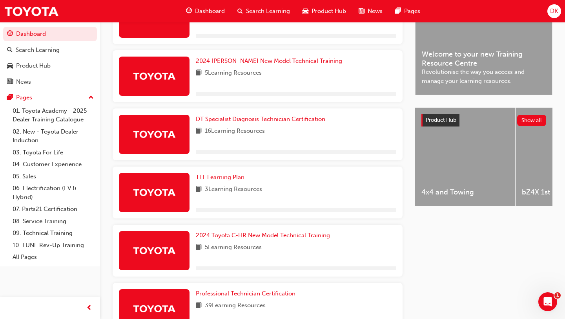
scroll to position [338, 0]
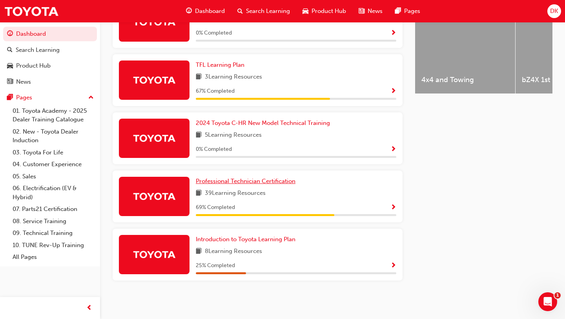
click at [268, 182] on span "Professional Technician Certification" at bounding box center [246, 180] width 100 height 7
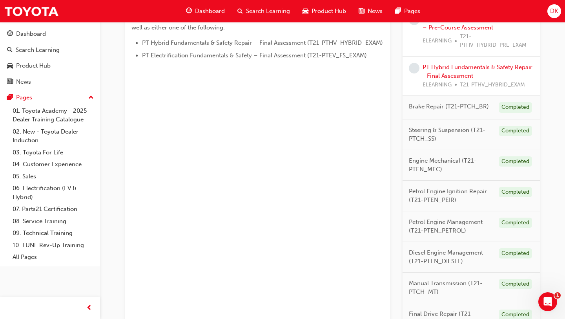
scroll to position [663, 0]
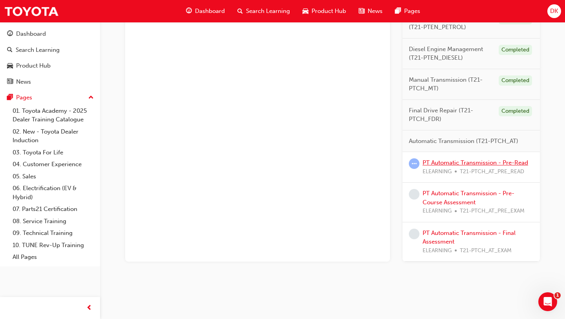
click at [450, 162] on link "PT Automatic Transmission - Pre-Read" at bounding box center [476, 162] width 106 height 7
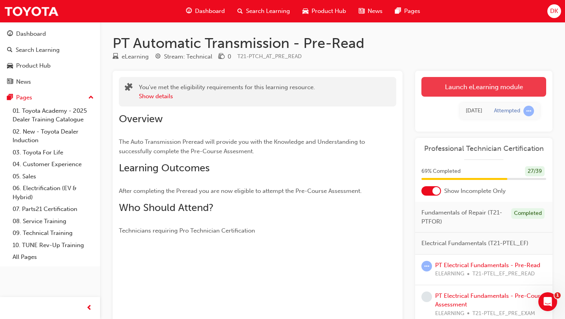
click at [487, 88] on link "Launch eLearning module" at bounding box center [484, 87] width 125 height 20
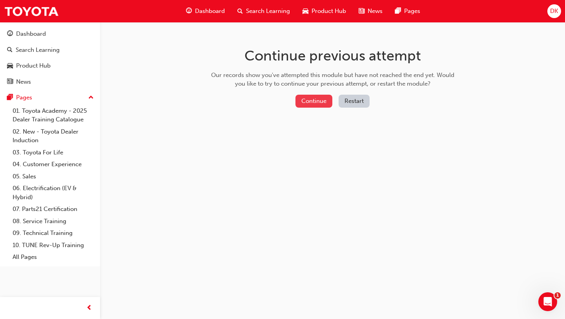
click at [321, 101] on button "Continue" at bounding box center [314, 101] width 37 height 13
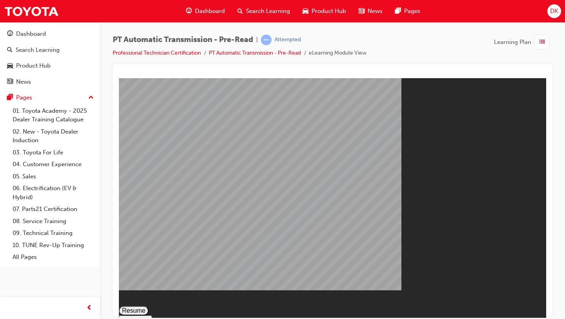
click at [149, 305] on button "Resume" at bounding box center [134, 309] width 30 height 9
